Goal: Transaction & Acquisition: Book appointment/travel/reservation

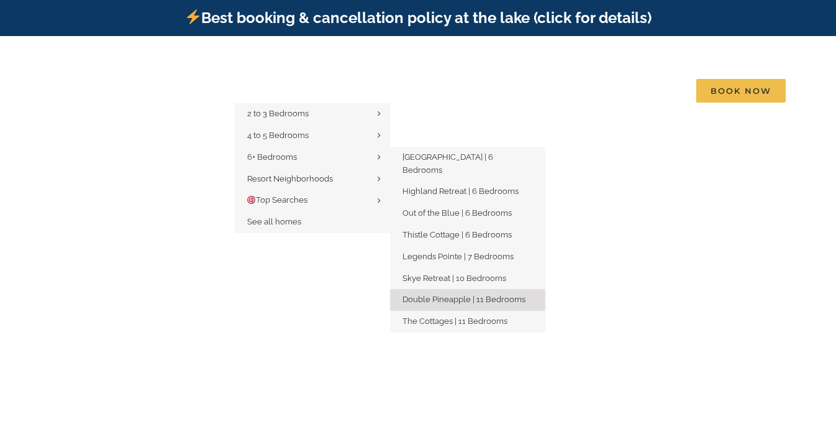
click at [452, 294] on span "Double Pineapple | 11 Bedrooms" at bounding box center [464, 298] width 123 height 9
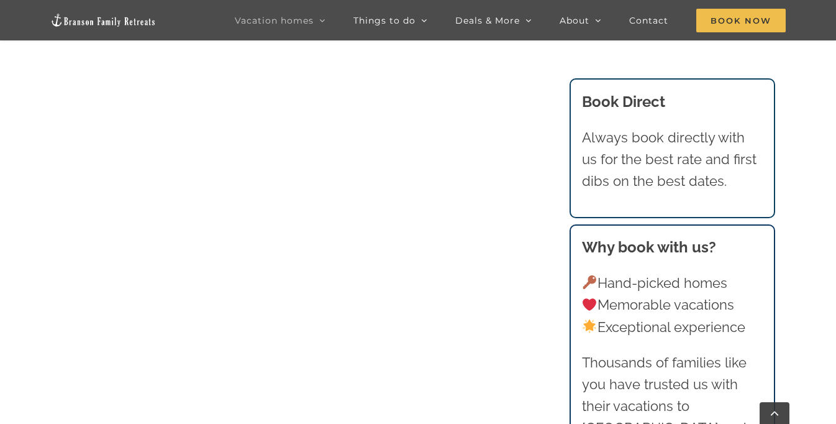
scroll to position [1284, 0]
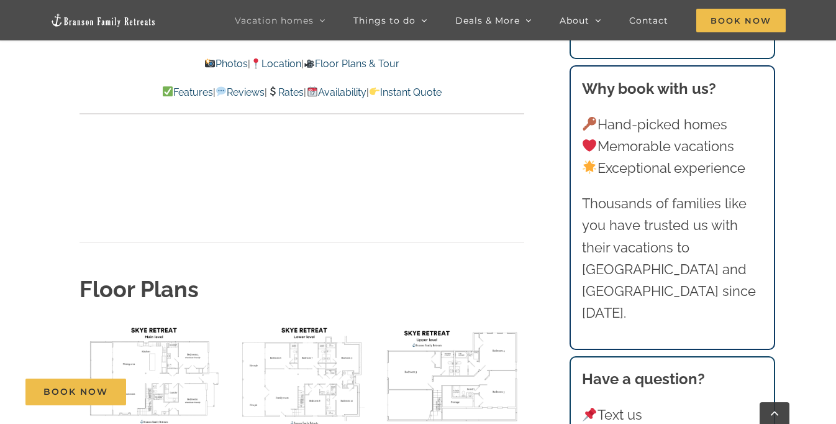
scroll to position [4357, 0]
click at [157, 331] on img "floor plan Skye main level" at bounding box center [152, 374] width 144 height 108
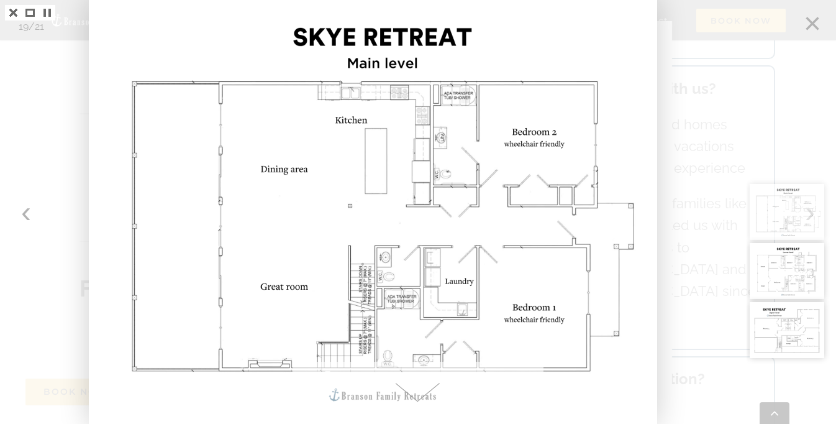
click at [811, 25] on div at bounding box center [791, 212] width 89 height 424
click at [804, 51] on div at bounding box center [791, 212] width 89 height 424
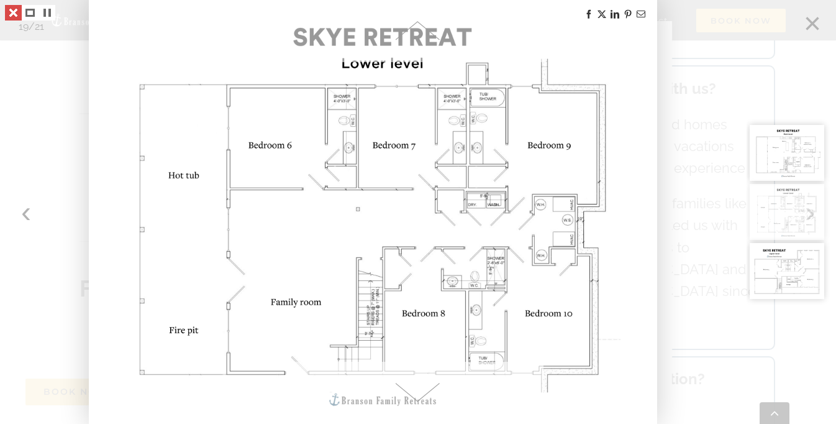
click at [17, 12] on link at bounding box center [13, 13] width 17 height 16
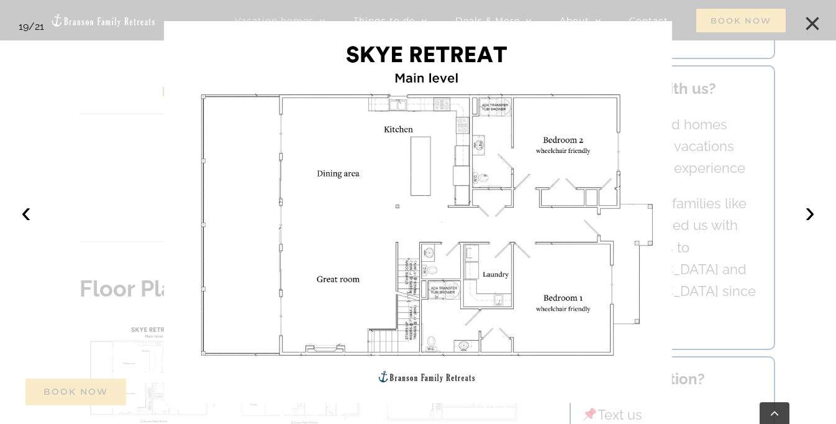
click at [810, 25] on button "×" at bounding box center [812, 23] width 27 height 27
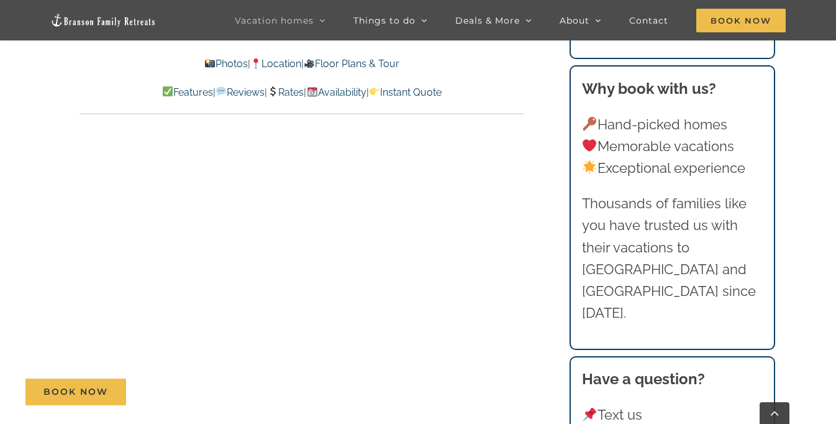
scroll to position [6932, 0]
click at [298, 85] on p "Features | Reviews | Rates | Availability | Instant Quote" at bounding box center [302, 92] width 445 height 16
click at [298, 89] on link "Rates" at bounding box center [285, 92] width 37 height 12
